Goal: Task Accomplishment & Management: Complete application form

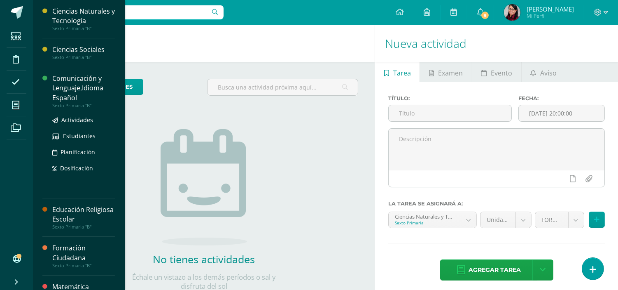
drag, startPoint x: 15, startPoint y: 104, endPoint x: 58, endPoint y: 76, distance: 50.9
click at [15, 104] on icon at bounding box center [15, 105] width 7 height 8
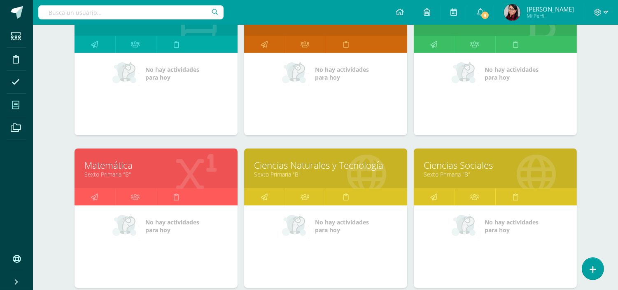
scroll to position [183, 0]
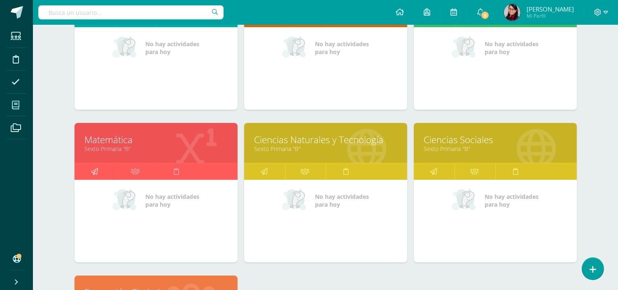
click at [92, 172] on icon at bounding box center [94, 171] width 7 height 16
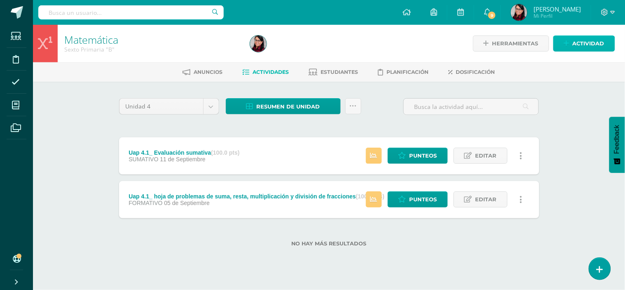
click at [587, 41] on span "Actividad" at bounding box center [589, 43] width 32 height 15
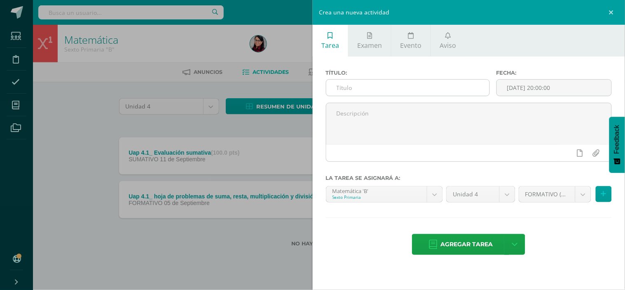
click at [335, 87] on input "text" at bounding box center [407, 88] width 163 height 16
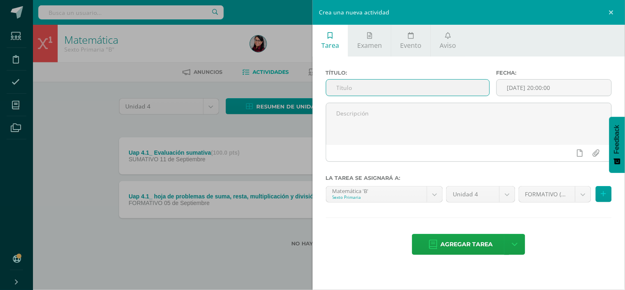
paste input "173663"
type input "173663"
drag, startPoint x: 348, startPoint y: 86, endPoint x: 334, endPoint y: 87, distance: 14.1
click at [334, 87] on input "173663" at bounding box center [407, 88] width 163 height 16
paste input "Uap 4.2_ Hoja de elementos, perímetro y área de la circunferencia"
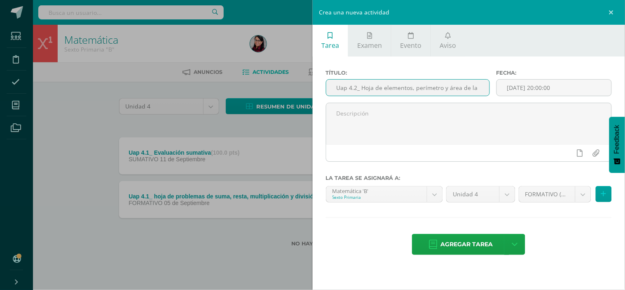
scroll to position [0, 34]
type input "Uap 4.2_ Hoja de elementos, perímetro y área de la circunferencia"
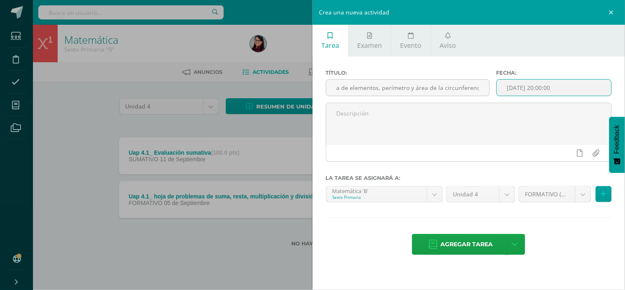
click at [512, 87] on input "[DATE] 20:00:00" at bounding box center [554, 88] width 115 height 16
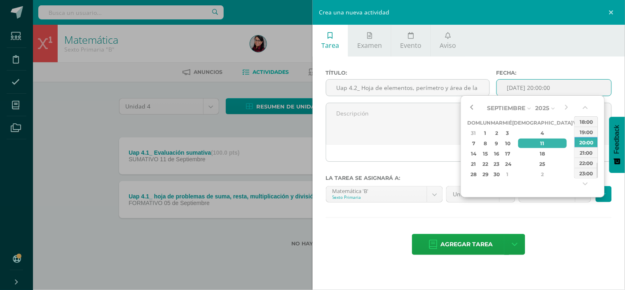
click at [471, 106] on button "button" at bounding box center [471, 108] width 8 height 12
click at [490, 162] on div "22" at bounding box center [485, 163] width 9 height 9
type input "[DATE] 20:00"
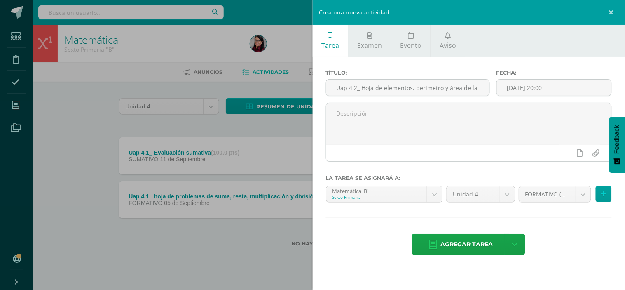
click at [579, 212] on div "Título: Uap 4.2_ Hoja de elementos, perímetro y área de la circunferencia Fecha…" at bounding box center [469, 162] width 313 height 213
click at [466, 244] on span "Agregar tarea" at bounding box center [466, 244] width 52 height 20
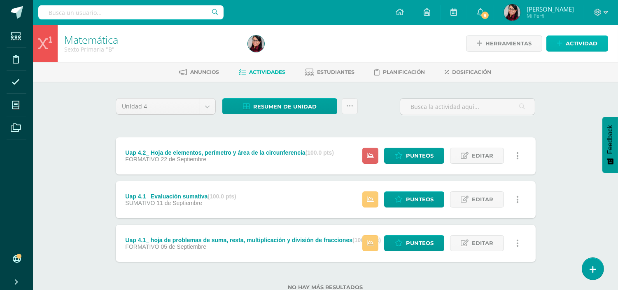
click at [576, 42] on span "Actividad" at bounding box center [582, 43] width 32 height 15
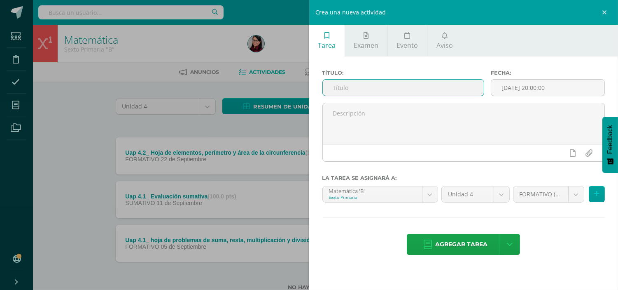
paste input "Uap 4.2_Ejercitación en Dreambox (Knotion)"
type input "Uap 4.2_Ejercitación en Dreambox (Knotion)"
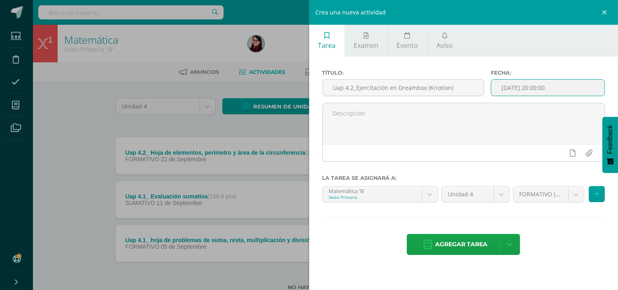
click at [502, 87] on input "[DATE] 20:00:00" at bounding box center [548, 88] width 113 height 16
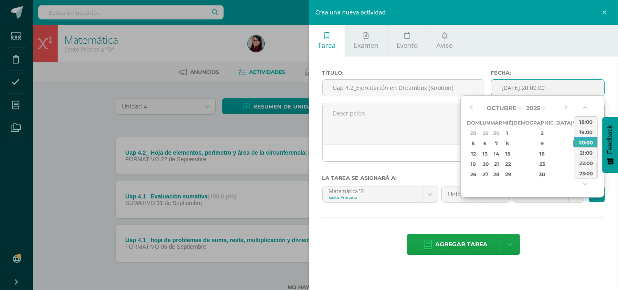
click at [574, 141] on div "10" at bounding box center [577, 142] width 7 height 9
type input "2025-10-10 20:00"
click at [554, 235] on div "Agregar tarea Agregar tarea y ocultar" at bounding box center [464, 245] width 283 height 23
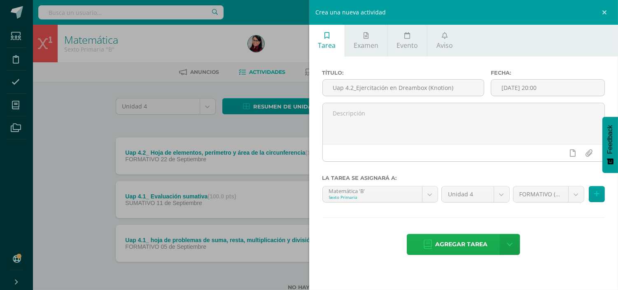
click at [473, 245] on span "Agregar tarea" at bounding box center [462, 244] width 52 height 20
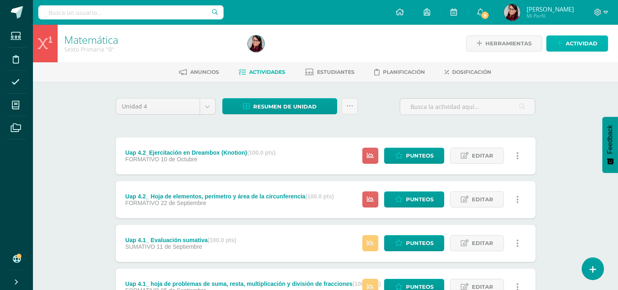
click at [572, 40] on span "Actividad" at bounding box center [582, 43] width 32 height 15
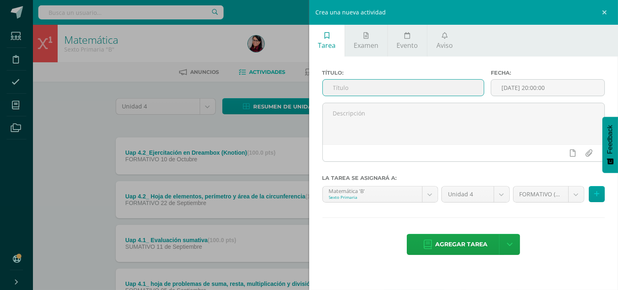
paste input "Uap 4.2_ Evaluación sumativa"
type input "Uap 4.2_ Evaluación sumativa"
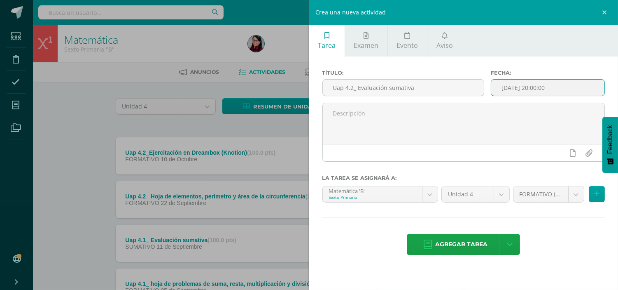
click at [512, 88] on input "[DATE] 20:00:00" at bounding box center [548, 88] width 113 height 16
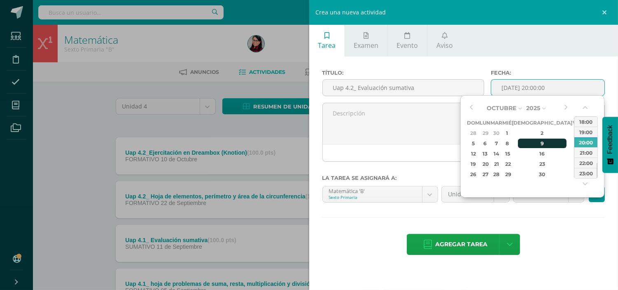
click at [533, 143] on div "9" at bounding box center [542, 142] width 49 height 9
type input "2025-10-09 20:00"
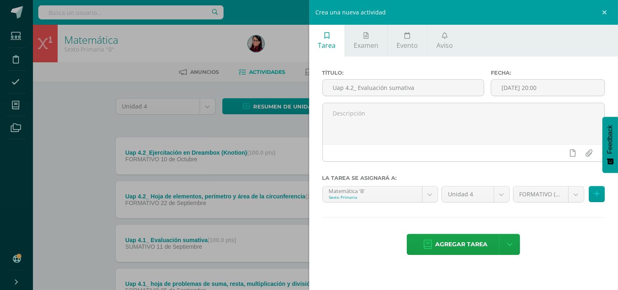
click at [556, 231] on div "Título: Uap 4.2_ Evaluación sumativa Fecha: 2025-10-09 20:00 La tarea se asigna…" at bounding box center [463, 162] width 309 height 213
click at [577, 197] on body "Tarea asignada exitosamente Estudiantes Disciplina Asistencia Mis cursos Archiv…" at bounding box center [309, 180] width 618 height 360
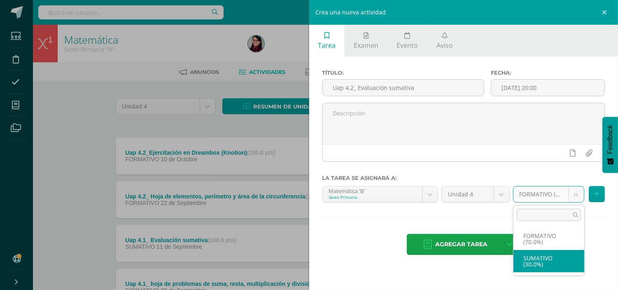
select select "209099"
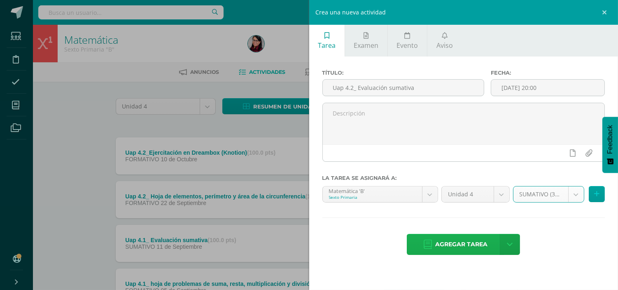
click at [471, 245] on span "Agregar tarea" at bounding box center [462, 244] width 52 height 20
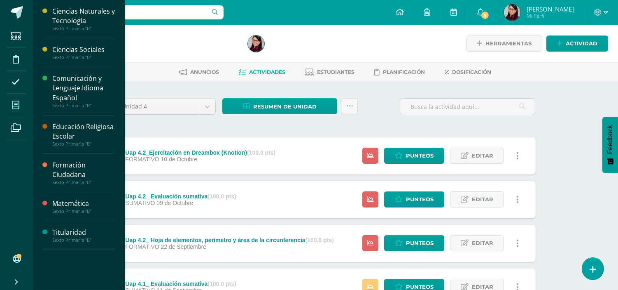
click at [15, 105] on icon at bounding box center [15, 105] width 7 height 8
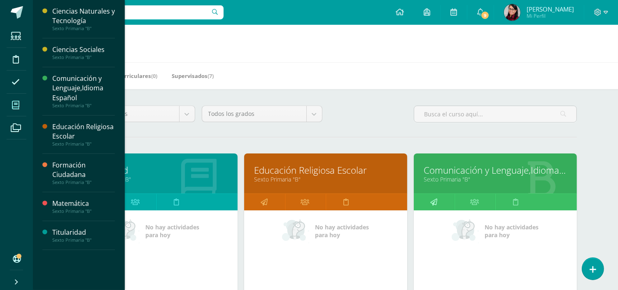
click at [437, 202] on icon at bounding box center [434, 202] width 7 height 16
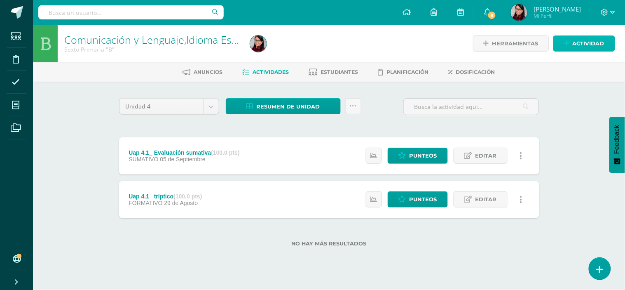
click at [582, 43] on span "Actividad" at bounding box center [589, 43] width 32 height 15
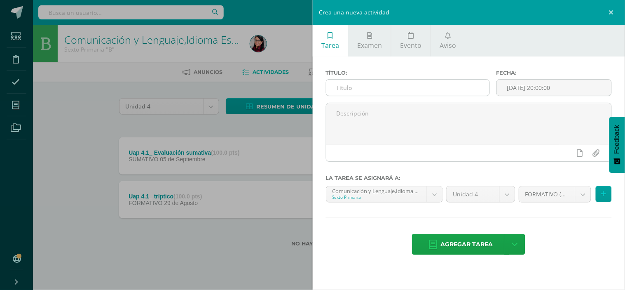
click at [335, 89] on input "text" at bounding box center [407, 88] width 163 height 16
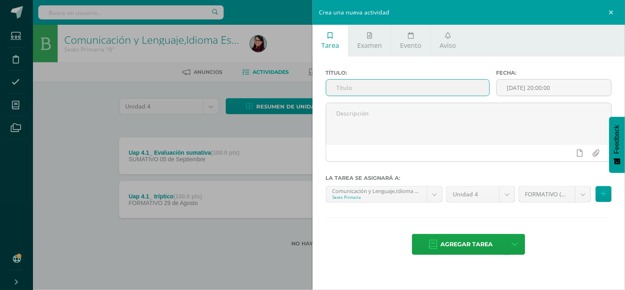
paste input "Uap 4.2_ Dictado de palabras"
type input "Uap 4.2_ Dictado de palabras"
click at [513, 85] on input "[DATE] 20:00:00" at bounding box center [554, 88] width 115 height 16
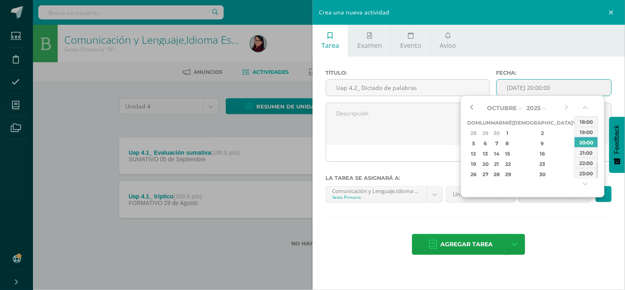
click at [473, 106] on button "button" at bounding box center [471, 108] width 8 height 12
click at [490, 162] on div "22" at bounding box center [485, 163] width 9 height 9
type input "2025-09-22 20:00"
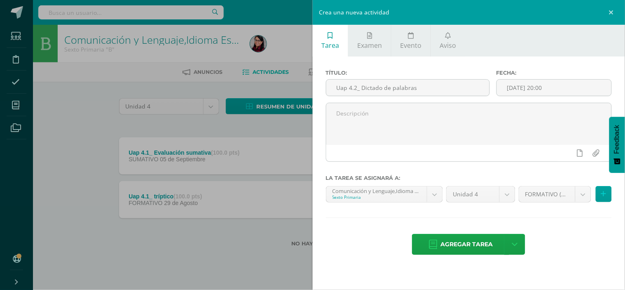
click at [565, 225] on div "Título: Uap 4.2_ Dictado de palabras Fecha: 2025-09-22 20:00 La tarea se asigna…" at bounding box center [469, 162] width 313 height 213
click at [467, 242] on span "Agregar tarea" at bounding box center [466, 244] width 52 height 20
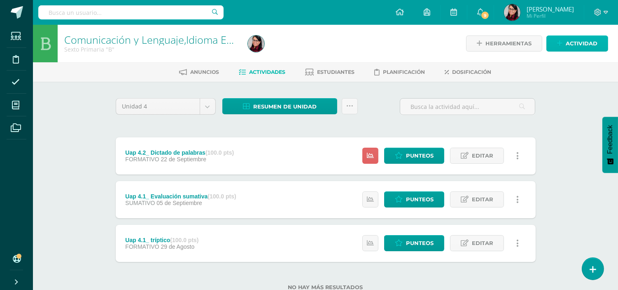
click at [579, 42] on span "Actividad" at bounding box center [582, 43] width 32 height 15
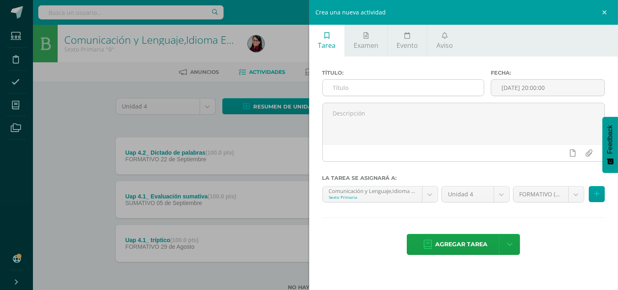
click at [330, 87] on input "text" at bounding box center [404, 88] width 162 height 16
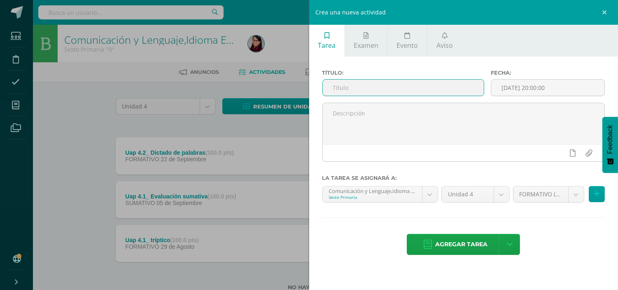
paste input "Uap 4.2_ Comprobación de lectura, plataforma [PERSON_NAME]."
type input "Uap 4.2_ Comprobación de lectura, plataforma [PERSON_NAME]."
click at [520, 88] on input "[DATE] 20:00:00" at bounding box center [548, 88] width 113 height 16
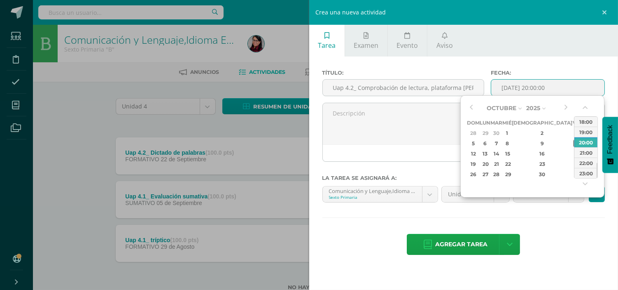
click at [574, 143] on div "10" at bounding box center [577, 142] width 7 height 9
type input "[DATE] 20:00"
drag, startPoint x: 374, startPoint y: 215, endPoint x: 387, endPoint y: 215, distance: 13.2
click at [375, 215] on div "Título: Uap 4.2_ Comprobación de lectura, plataforma Odilo. Fecha: 2025-10-10 2…" at bounding box center [463, 162] width 309 height 213
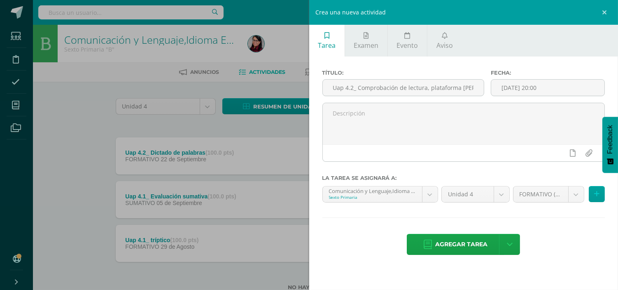
click at [466, 248] on span "Agregar tarea" at bounding box center [462, 244] width 52 height 20
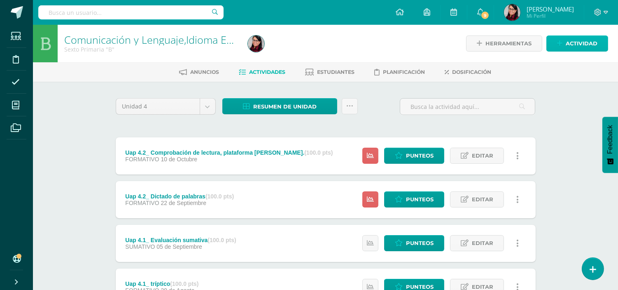
click at [571, 41] on span "Actividad" at bounding box center [582, 43] width 32 height 15
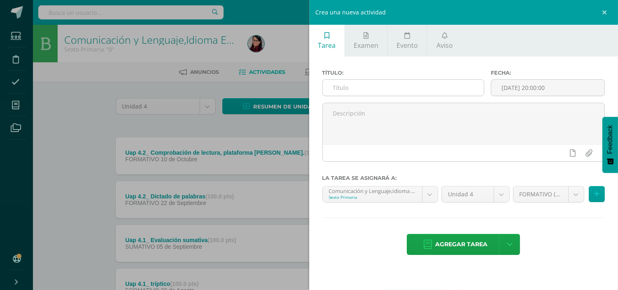
click at [329, 84] on input "text" at bounding box center [404, 88] width 162 height 16
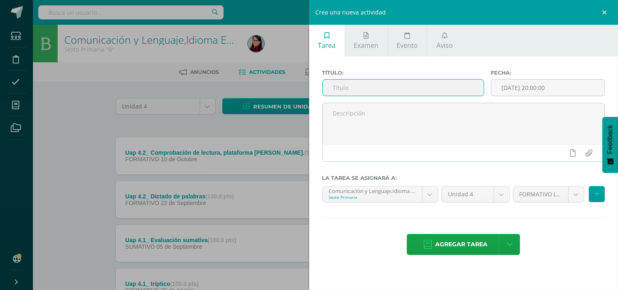
paste input "Uap 4.2_ Lección 8 de la plataforma de Lectura inteligente"
type input "Uap 4.2_ Lección 8 de la plataforma de Lectura inteligente"
click at [508, 88] on input "[DATE] 20:00:00" at bounding box center [548, 88] width 113 height 16
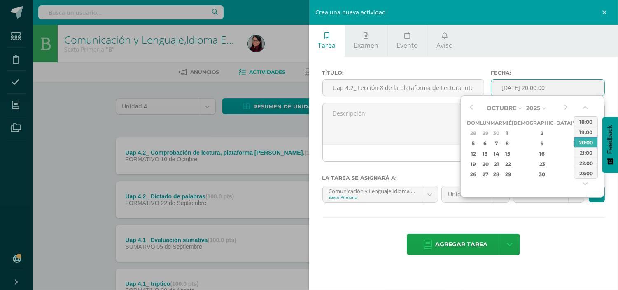
click at [574, 141] on div "10" at bounding box center [577, 142] width 7 height 9
type input "2025-10-10 20:00"
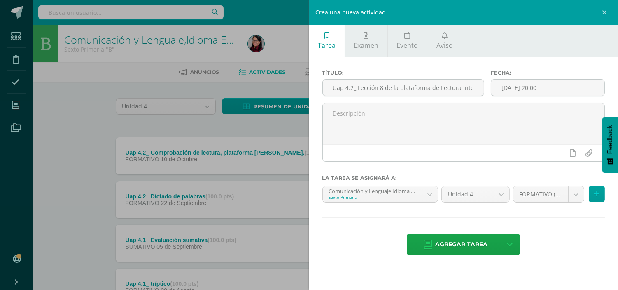
click at [451, 219] on div "Título: Uap 4.2_ Lección 8 de la plataforma de Lectura inteligente Fecha: 2025-…" at bounding box center [463, 162] width 309 height 213
click at [475, 243] on span "Agregar tarea" at bounding box center [462, 244] width 52 height 20
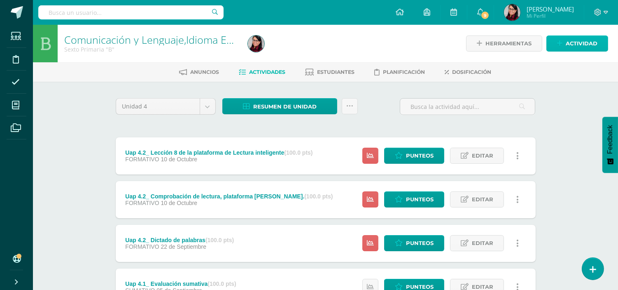
click at [582, 42] on span "Actividad" at bounding box center [582, 43] width 32 height 15
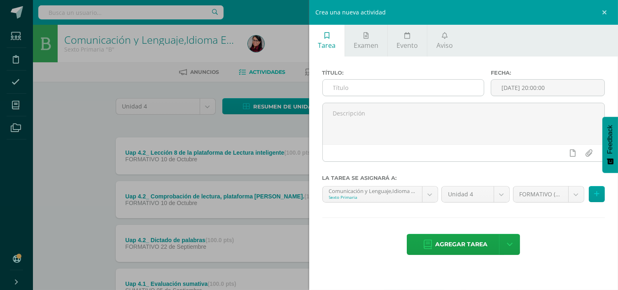
click at [344, 85] on input "text" at bounding box center [404, 88] width 162 height 16
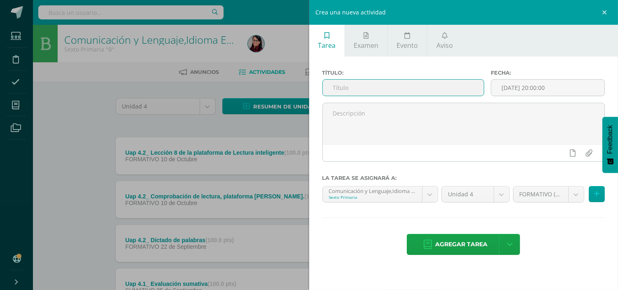
paste input "Uap 4.2_ Ejercitación en plataforma Progrentis"
type input "Uap 4.2_ Ejercitación en plataforma Progrentis"
click at [508, 88] on input "[DATE] 20:00:00" at bounding box center [548, 88] width 113 height 16
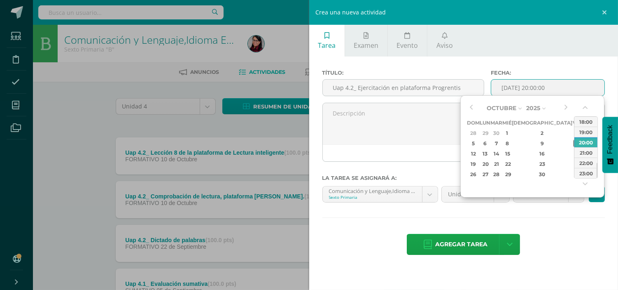
click at [574, 143] on div "10" at bounding box center [577, 142] width 7 height 9
type input "[DATE] 20:00"
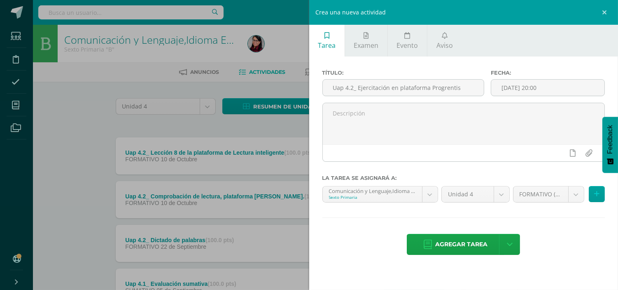
click at [351, 224] on div "Título: Uap 4.2_ Ejercitación en plataforma Progrentis Fecha: [DATE] 20:00 La t…" at bounding box center [463, 162] width 309 height 213
click at [471, 246] on span "Agregar tarea" at bounding box center [462, 244] width 52 height 20
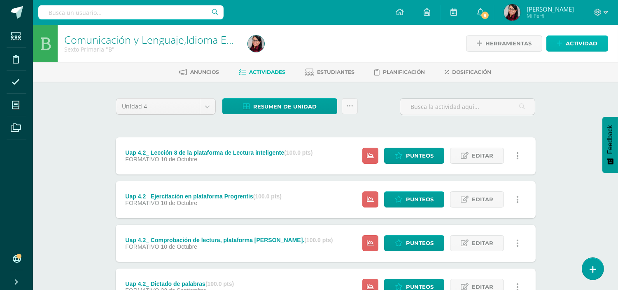
click at [577, 39] on span "Actividad" at bounding box center [582, 43] width 32 height 15
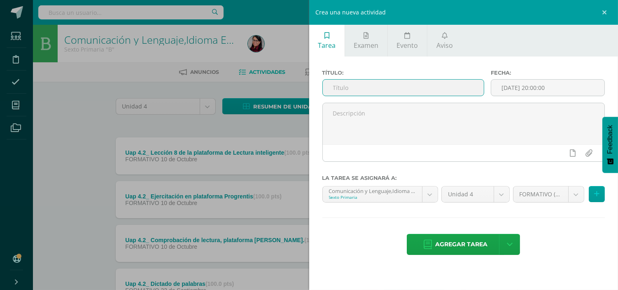
click at [337, 87] on input "text" at bounding box center [404, 88] width 162 height 16
paste input "Uap 4.2_ Evaluación sumativa"
type input "Uap 4.2_ Evaluación sumativa"
click at [506, 87] on input "[DATE] 20:00:00" at bounding box center [548, 88] width 113 height 16
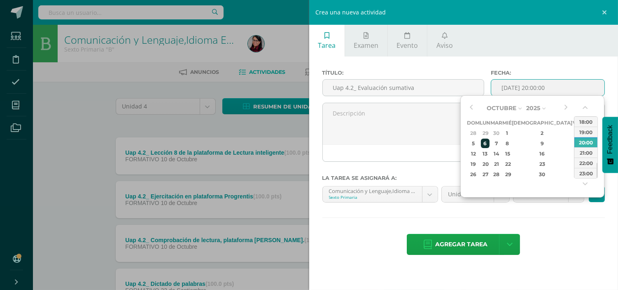
click at [490, 143] on div "6" at bounding box center [485, 142] width 9 height 9
type input "2025-10-06 20:00"
drag, startPoint x: 553, startPoint y: 238, endPoint x: 559, endPoint y: 231, distance: 8.8
click at [554, 238] on div "Agregar tarea Agregar tarea y ocultar" at bounding box center [464, 245] width 283 height 23
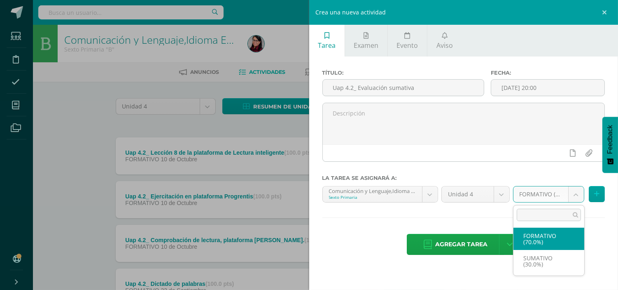
click at [576, 194] on body "Tarea asignada exitosamente Estudiantes Disciplina Asistencia Mis cursos Archiv…" at bounding box center [309, 223] width 618 height 447
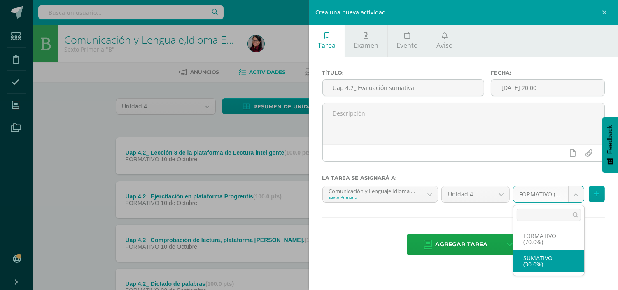
select select "209060"
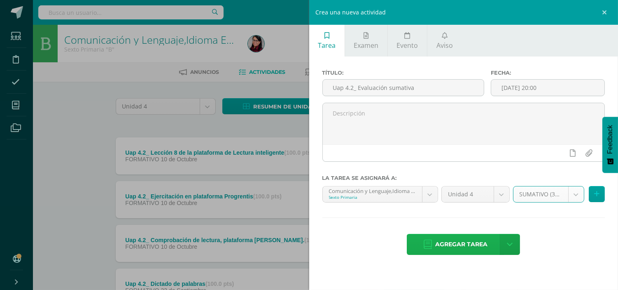
click at [459, 241] on span "Agregar tarea" at bounding box center [462, 244] width 52 height 20
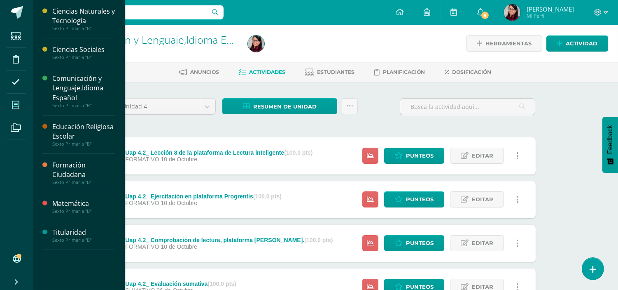
click at [18, 104] on icon at bounding box center [15, 105] width 7 height 8
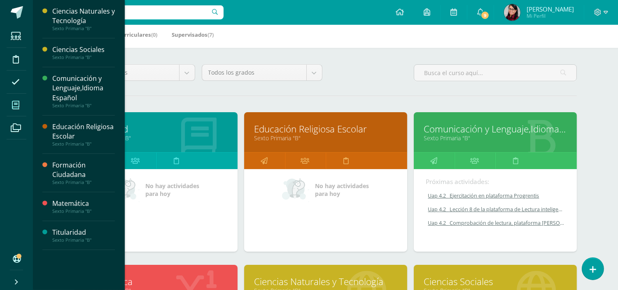
scroll to position [91, 0]
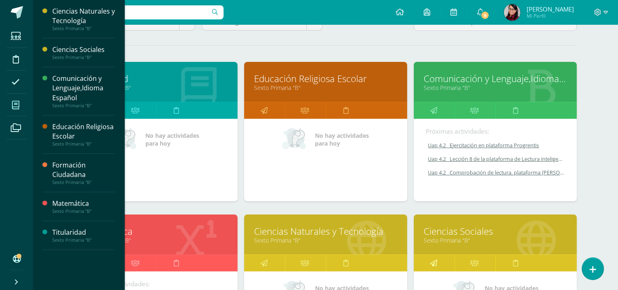
click at [434, 262] on icon at bounding box center [434, 263] width 7 height 16
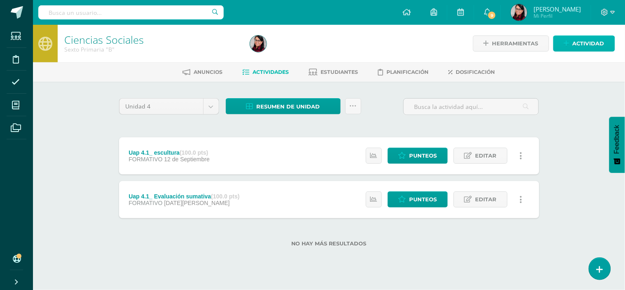
click at [588, 38] on span "Actividad" at bounding box center [589, 43] width 32 height 15
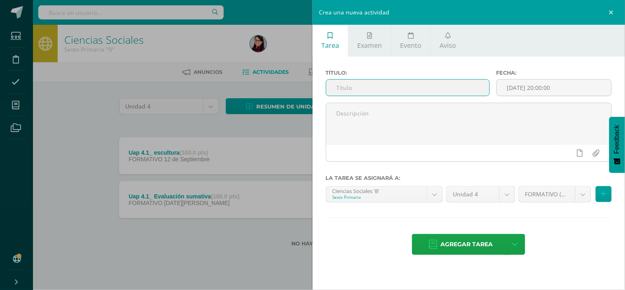
click at [336, 90] on input "text" at bounding box center [407, 88] width 163 height 16
paste input "Uap 4.2_ Collage sobre la [PERSON_NAME] Mundial"
type input "Uap 4.2_ Collage sobre la [PERSON_NAME] Mundial"
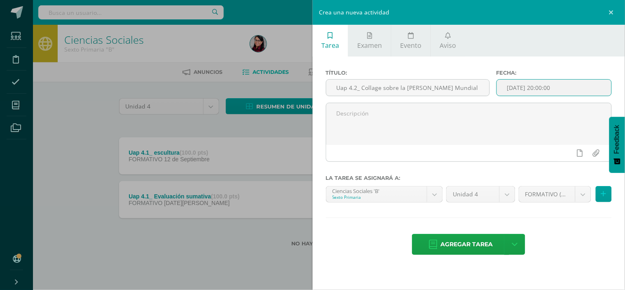
click at [518, 88] on input "[DATE] 20:00:00" at bounding box center [554, 88] width 115 height 16
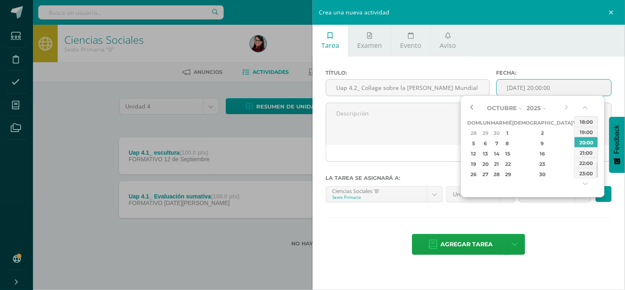
click at [472, 107] on button "button" at bounding box center [471, 108] width 8 height 12
click at [490, 162] on div "22" at bounding box center [485, 163] width 9 height 9
type input "2025-09-22 20:00"
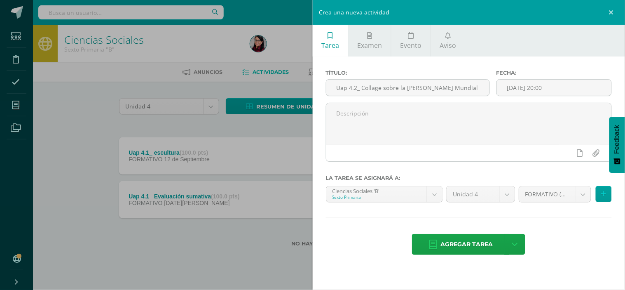
click at [575, 227] on div "Título: Uap 4.2_ Collage sobre la Segunda Guerra Mundial Fecha: 2025-09-22 20:0…" at bounding box center [469, 162] width 313 height 213
click at [482, 242] on span "Agregar tarea" at bounding box center [466, 244] width 52 height 20
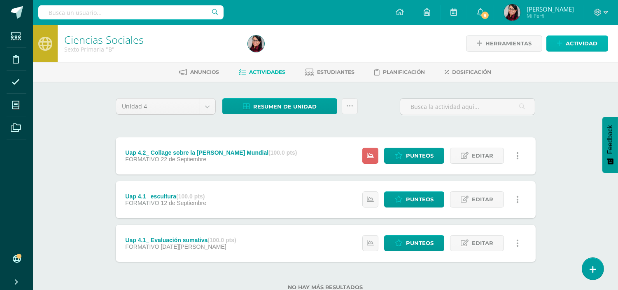
click at [569, 40] on span "Actividad" at bounding box center [582, 43] width 32 height 15
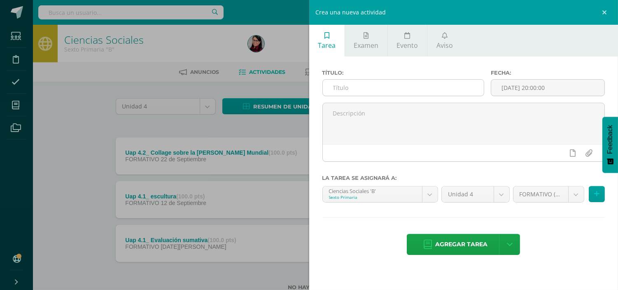
click at [335, 84] on input "text" at bounding box center [404, 88] width 162 height 16
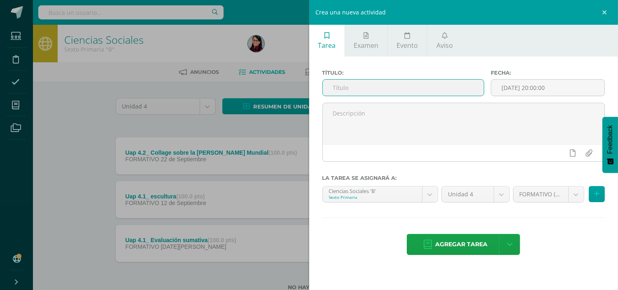
paste input "Uap 4.2_ Evaluación sumativa"
type input "Uap 4.2_ Evaluación sumativa"
click at [515, 88] on input "[DATE] 20:00:00" at bounding box center [548, 88] width 113 height 16
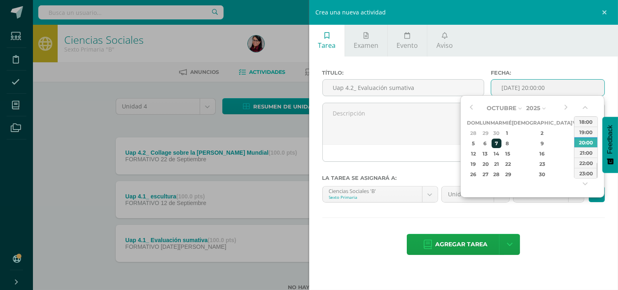
click at [501, 143] on div "7" at bounding box center [496, 142] width 9 height 9
type input "[DATE] 20:00"
click at [547, 233] on div "Título: Uap 4.2_ Evaluación sumativa Fecha: 2025-10-07 20:00 La tarea se asigna…" at bounding box center [463, 162] width 309 height 213
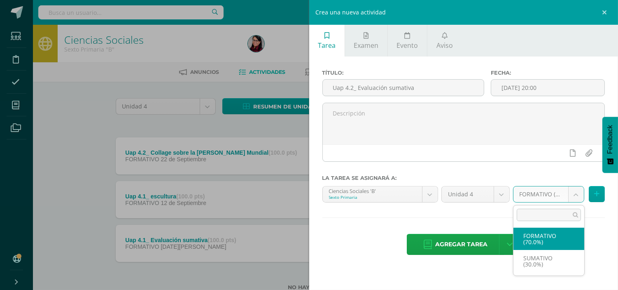
click at [576, 196] on body "Tarea asignada exitosamente Estudiantes Disciplina Asistencia Mis cursos Archiv…" at bounding box center [309, 158] width 618 height 316
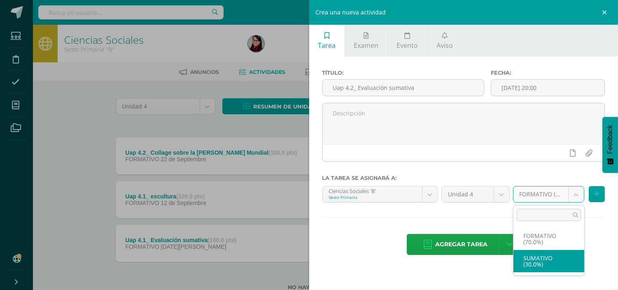
select select "209047"
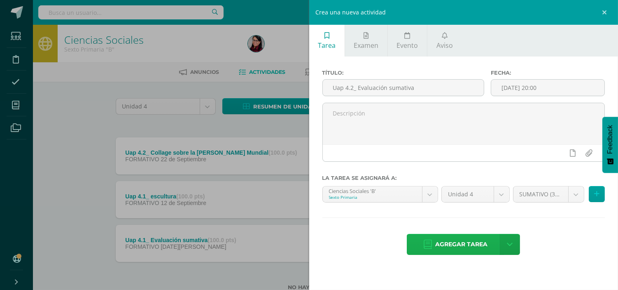
click at [462, 242] on span "Agregar tarea" at bounding box center [462, 244] width 52 height 20
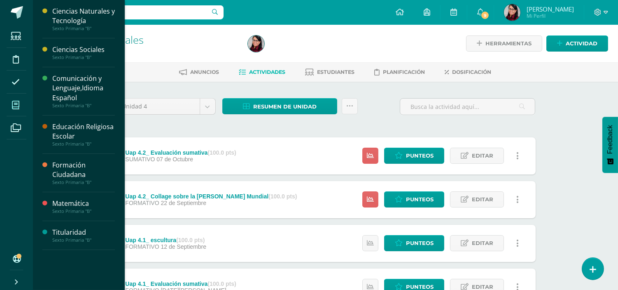
click at [18, 104] on icon at bounding box center [15, 105] width 7 height 8
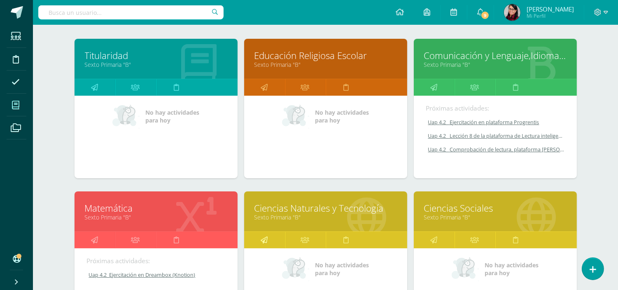
scroll to position [137, 0]
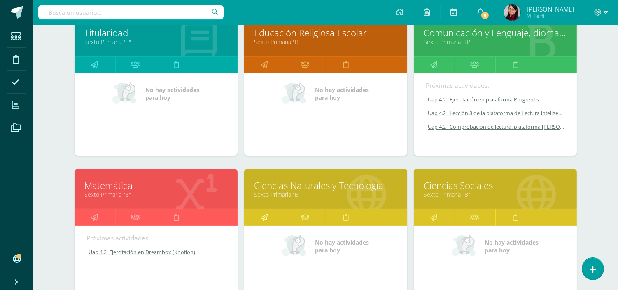
click at [264, 213] on icon at bounding box center [264, 217] width 7 height 16
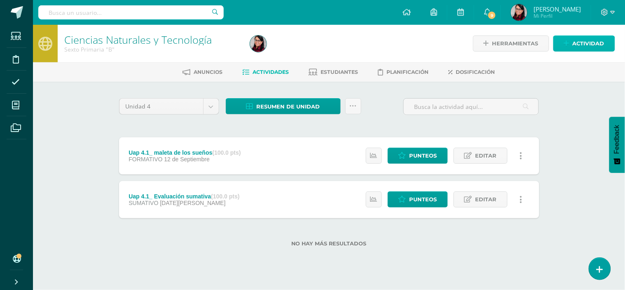
click at [592, 43] on span "Actividad" at bounding box center [589, 43] width 32 height 15
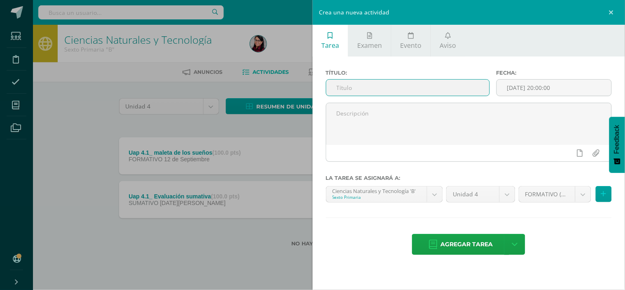
click at [336, 87] on input "text" at bounding box center [407, 88] width 163 height 16
paste input "Uap 4.2_ Tríptico sobre los recursos energéticos"
type input "Uap 4.2_ Tríptico sobre los recursos energéticos"
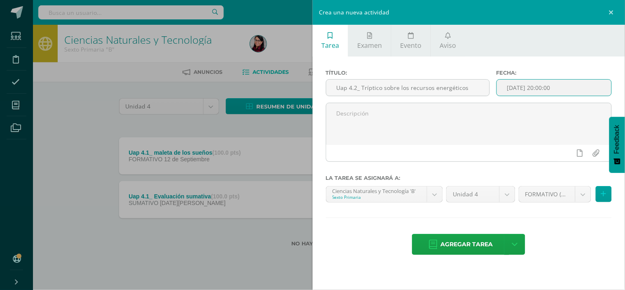
click at [519, 89] on input "[DATE] 20:00:00" at bounding box center [554, 88] width 115 height 16
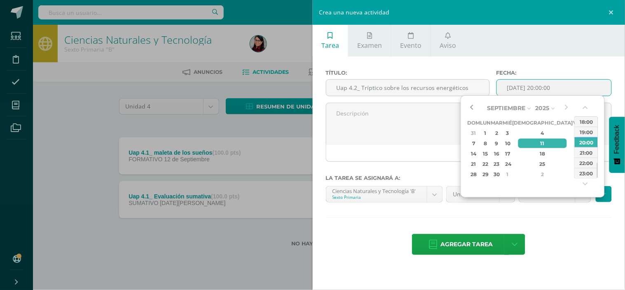
click at [472, 110] on button "button" at bounding box center [471, 108] width 8 height 12
click at [488, 164] on div "22" at bounding box center [485, 163] width 9 height 9
type input "2025-09-22 20:00"
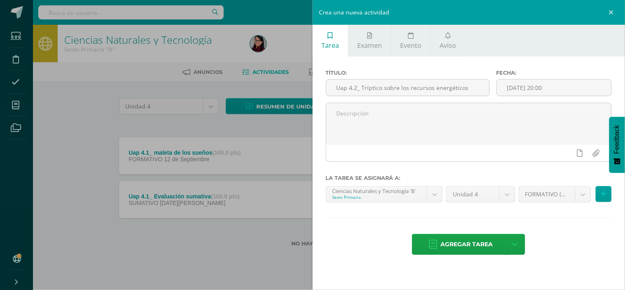
click at [516, 220] on div "Título: Uap 4.2_ Tríptico sobre los recursos energéticos Fecha: 2025-09-22 20:0…" at bounding box center [469, 162] width 313 height 213
click at [475, 244] on span "Agregar tarea" at bounding box center [466, 244] width 52 height 20
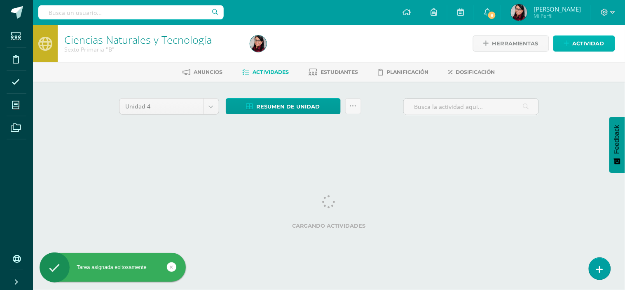
click at [585, 43] on span "Actividad" at bounding box center [589, 43] width 32 height 15
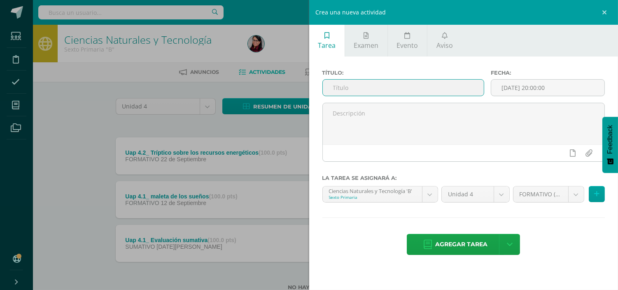
click at [342, 88] on input "text" at bounding box center [404, 88] width 162 height 16
paste input "Uap 4.2_ Evaluación sumativa"
type input "Uap 4.2_ Evaluación sumativa"
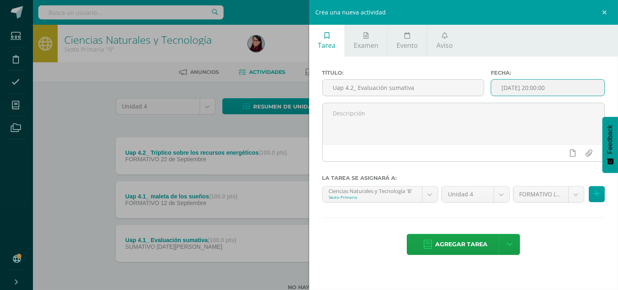
click at [500, 84] on input "[DATE] 20:00:00" at bounding box center [548, 88] width 113 height 16
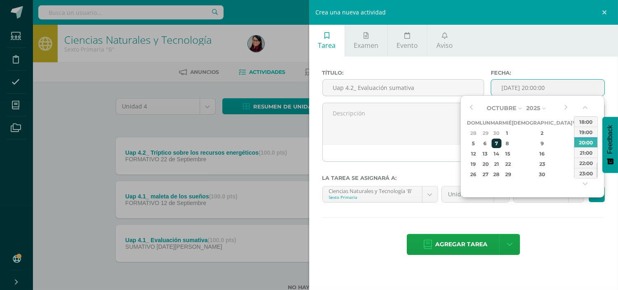
click at [501, 141] on div "7" at bounding box center [496, 142] width 9 height 9
type input "2025-10-07 20:00"
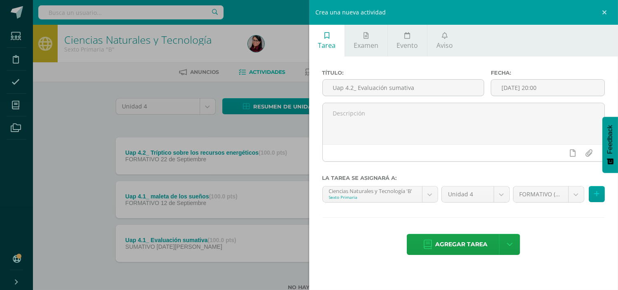
click at [545, 236] on div "Agregar tarea Agregar tarea y ocultar" at bounding box center [464, 245] width 283 height 23
click at [579, 196] on body "Tarea asignada exitosamente Estudiantes Disciplina Asistencia Mis cursos Archiv…" at bounding box center [309, 158] width 618 height 316
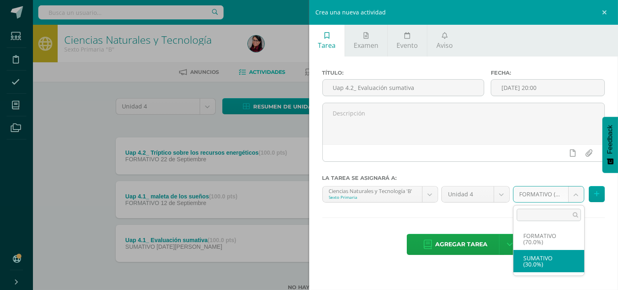
select select "209190"
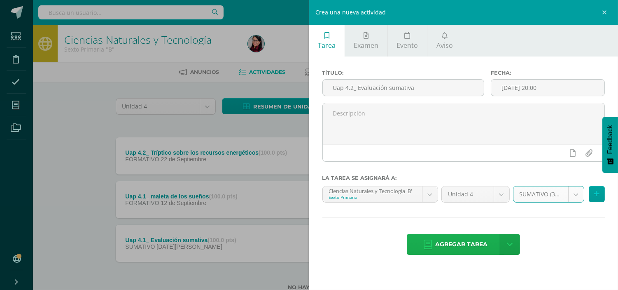
click at [466, 243] on span "Agregar tarea" at bounding box center [462, 244] width 52 height 20
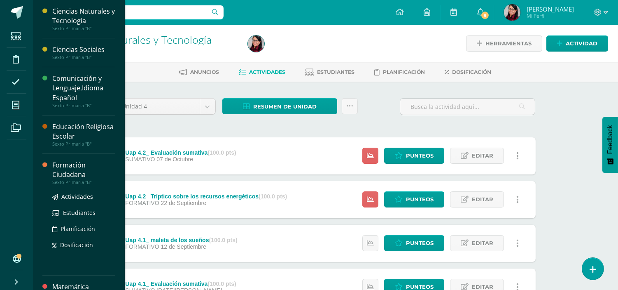
click at [65, 169] on div "Formación Ciudadana" at bounding box center [83, 169] width 63 height 19
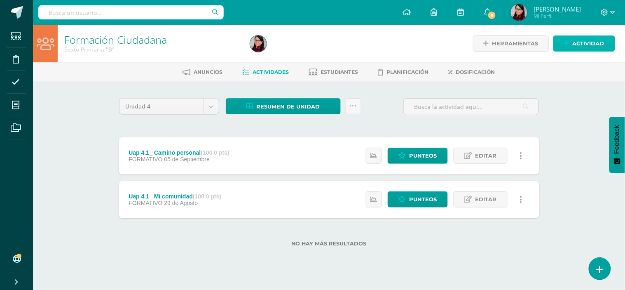
click at [574, 43] on span "Actividad" at bounding box center [589, 43] width 32 height 15
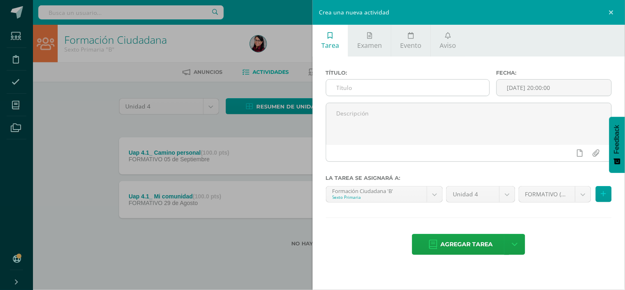
click at [330, 87] on input "text" at bounding box center [407, 88] width 163 height 16
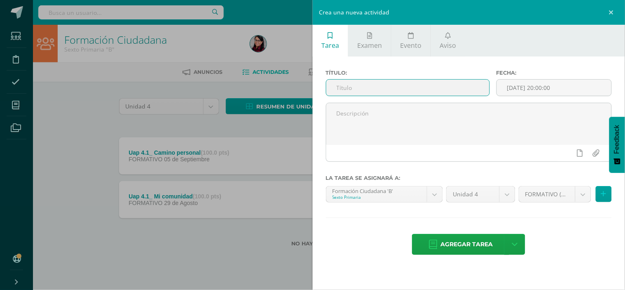
paste input "Uap 4.2_ Evaluación sumativa"
type input "Uap 4.2_ Evaluación sumativa"
click at [512, 87] on input "[DATE] 20:00:00" at bounding box center [554, 88] width 115 height 16
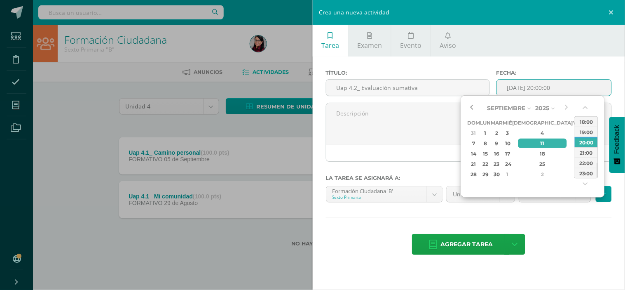
click at [471, 106] on button "button" at bounding box center [471, 108] width 8 height 12
click at [574, 163] on div "26" at bounding box center [577, 163] width 7 height 9
type input "[DATE] 20:00"
click at [557, 234] on div "Agregar tarea Agregar tarea y ocultar" at bounding box center [469, 245] width 286 height 23
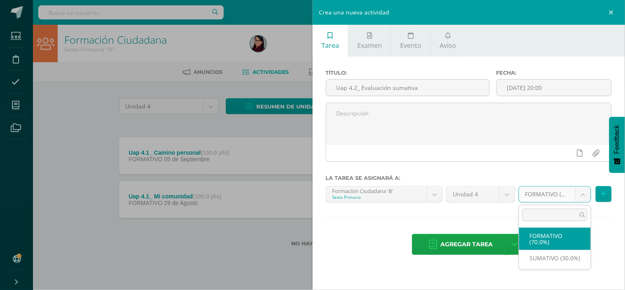
click at [586, 195] on body "Estudiantes Disciplina Asistencia Mis cursos Archivos Soporte Ayuda Reportar un…" at bounding box center [312, 136] width 625 height 273
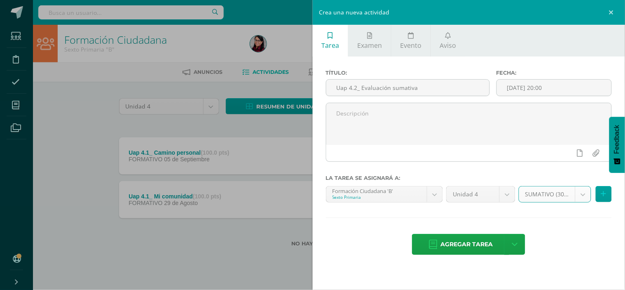
select select "209112"
click at [606, 195] on icon at bounding box center [603, 193] width 5 height 7
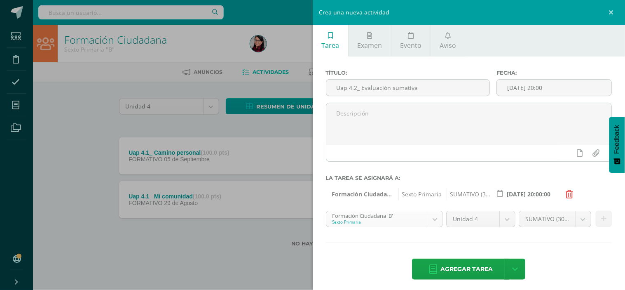
scroll to position [46, 0]
click at [429, 222] on body "Estudiantes Disciplina Asistencia Mis cursos Archivos Soporte Ayuda Reportar un…" at bounding box center [312, 136] width 625 height 273
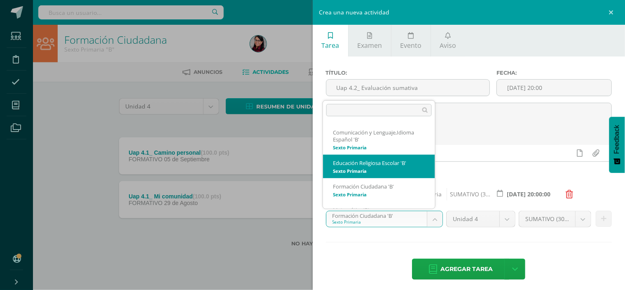
select select "209139"
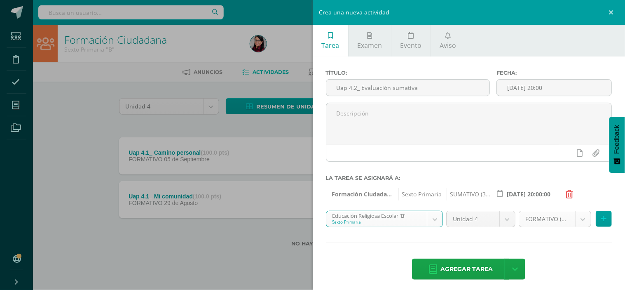
click at [577, 220] on body "Estudiantes Disciplina Asistencia Mis cursos Archivos Soporte Ayuda Reportar un…" at bounding box center [312, 136] width 625 height 273
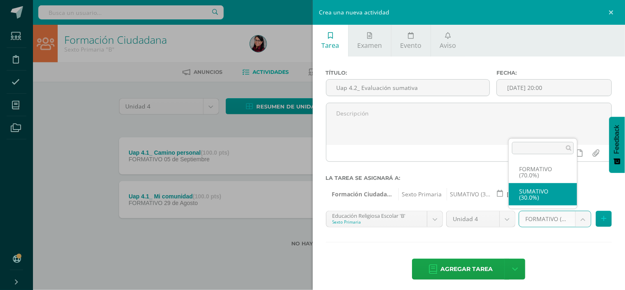
select select "209151"
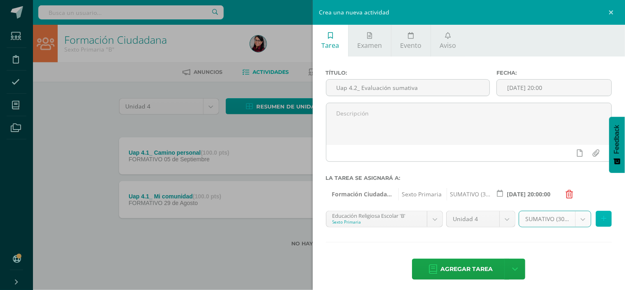
click at [601, 220] on icon at bounding box center [603, 218] width 5 height 7
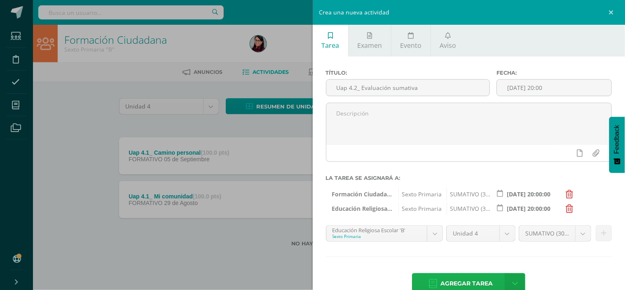
click at [457, 279] on span "Agregar tarea" at bounding box center [466, 283] width 52 height 20
